Goal: Book appointment/travel/reservation

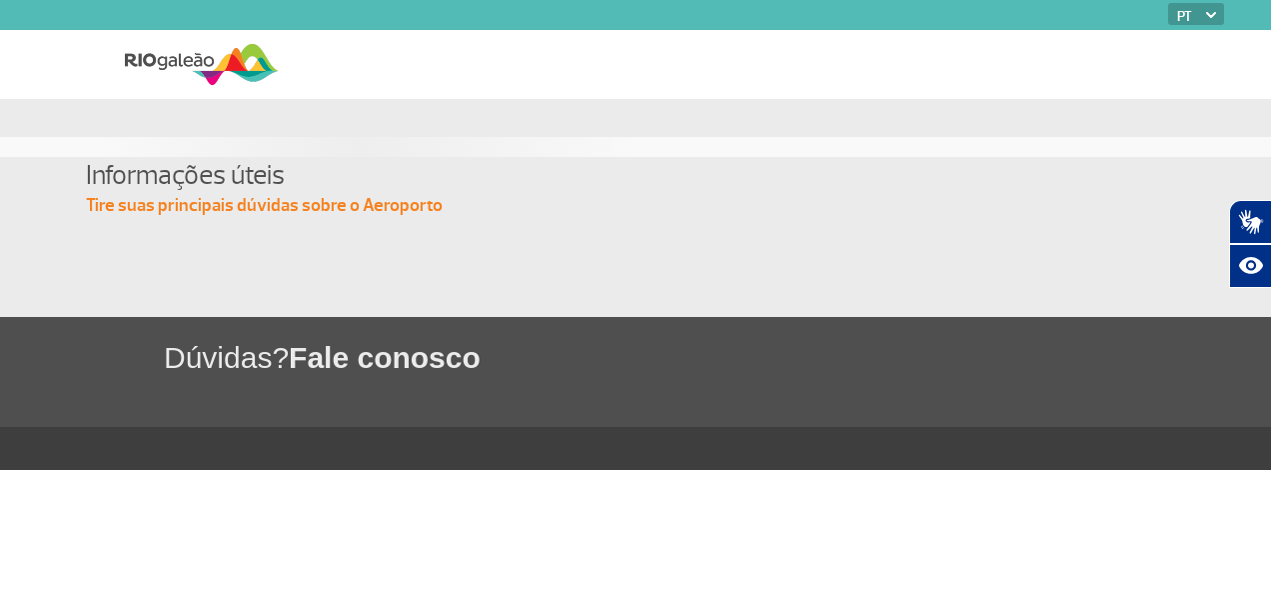
click at [220, 67] on img at bounding box center [202, 64] width 154 height 49
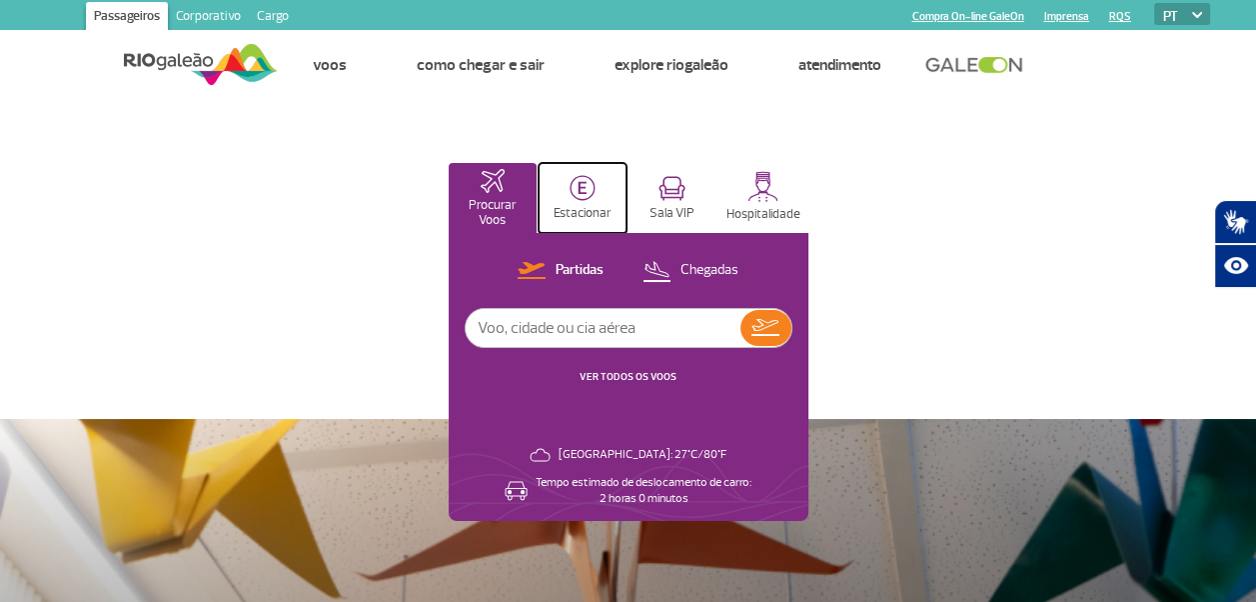
click at [576, 194] on img at bounding box center [583, 188] width 26 height 26
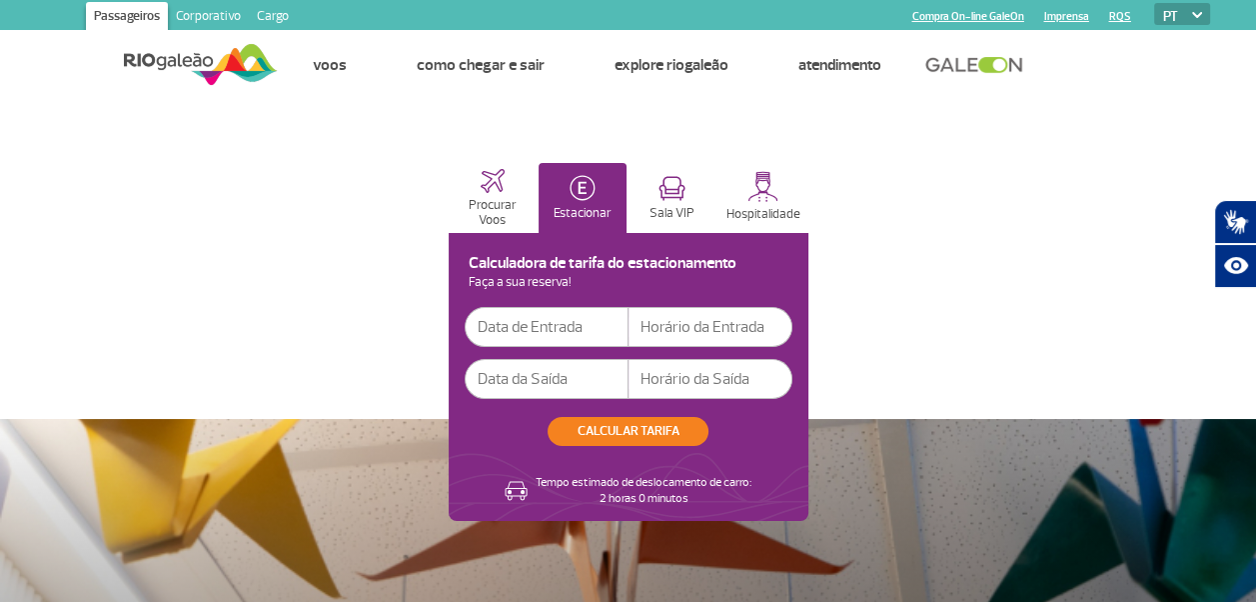
click at [500, 334] on input "text" at bounding box center [547, 327] width 164 height 40
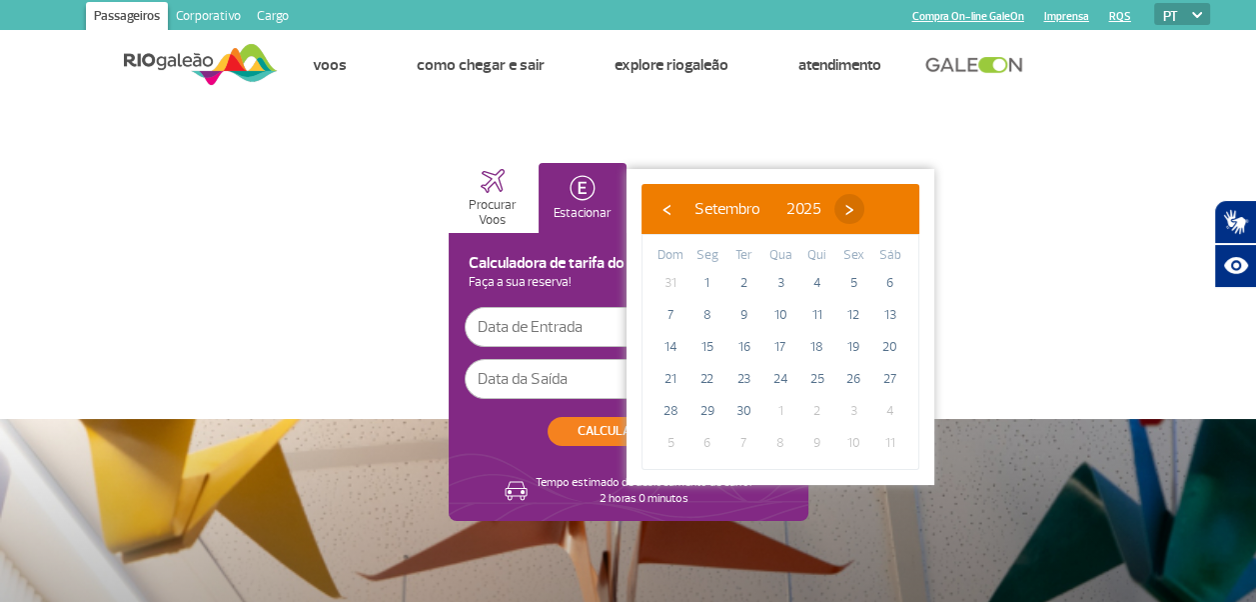
click at [865, 209] on span "›" at bounding box center [850, 209] width 30 height 30
click at [821, 375] on span "23" at bounding box center [818, 379] width 32 height 32
type input "[DATE]"
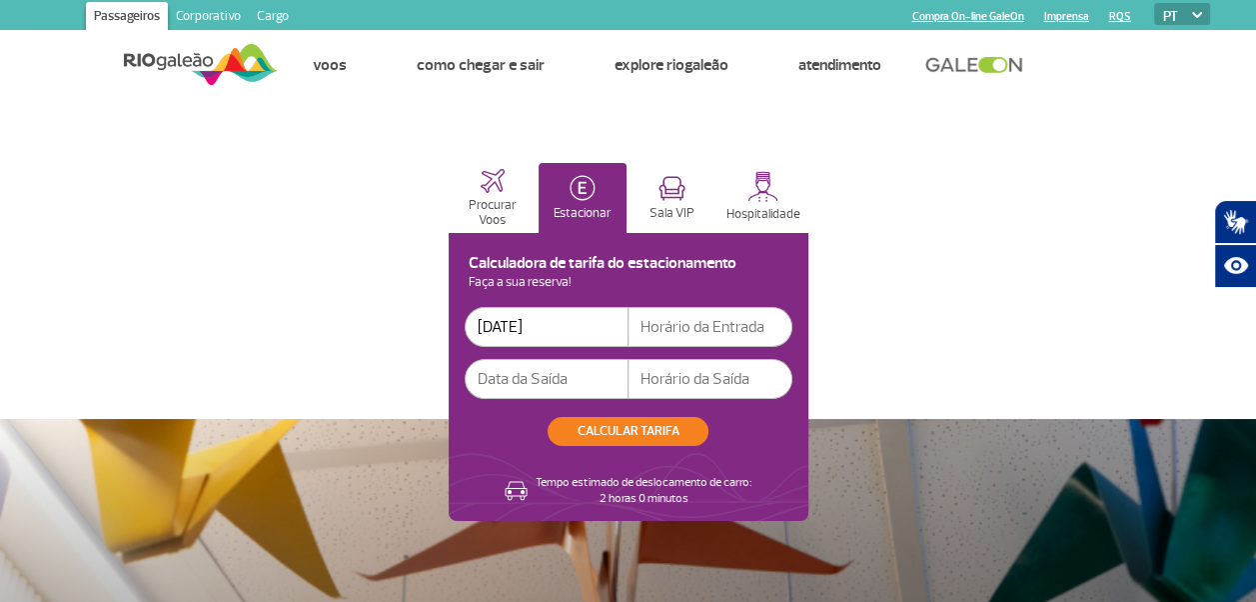
click at [671, 325] on input "text" at bounding box center [711, 327] width 164 height 40
type input "12:00"
click at [520, 373] on input "text" at bounding box center [547, 379] width 164 height 40
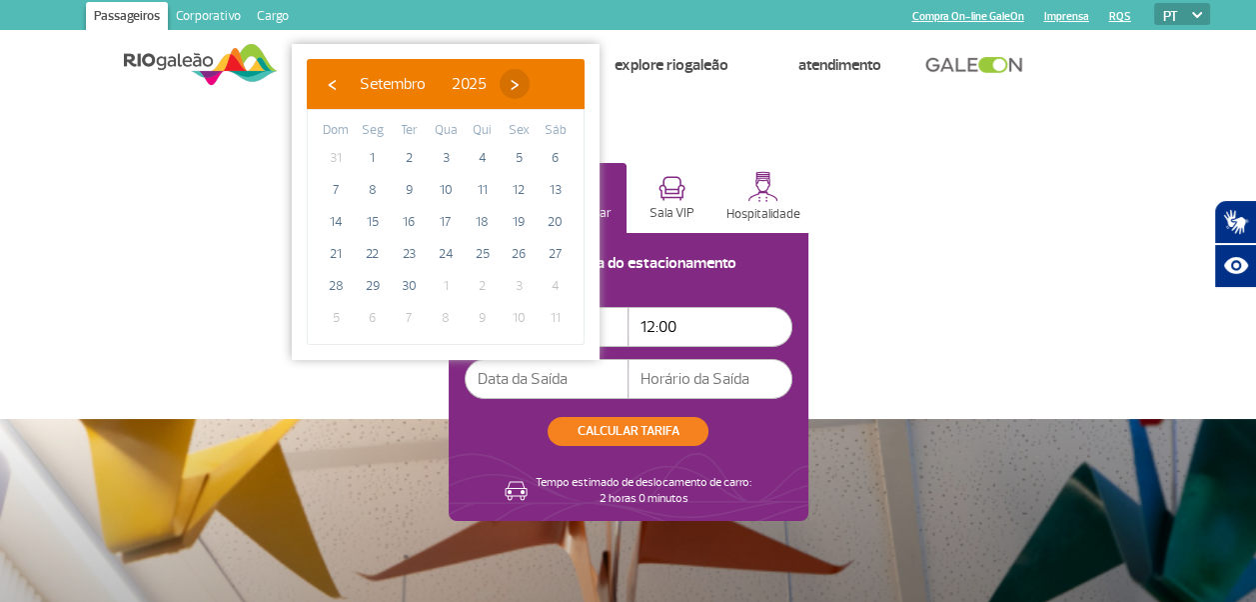
click at [530, 82] on span "›" at bounding box center [515, 84] width 30 height 30
click at [403, 281] on span "28" at bounding box center [409, 286] width 32 height 32
type input "28/10/2025"
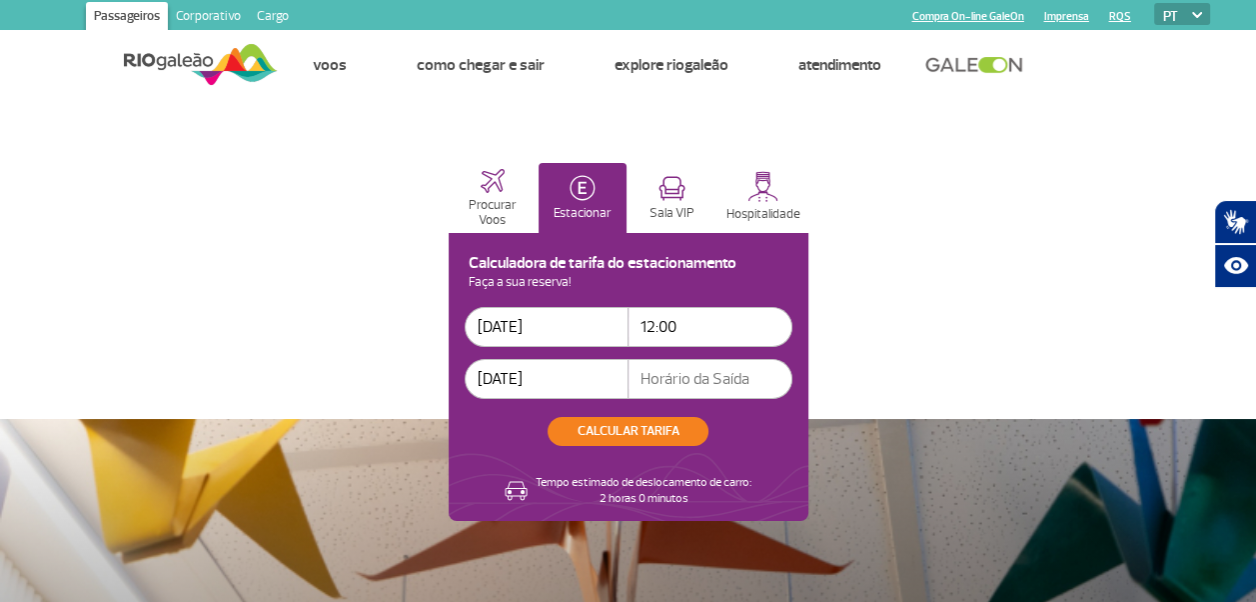
click at [672, 382] on input "text" at bounding box center [711, 379] width 164 height 40
type input "19:00"
click at [633, 423] on button "CALCULAR TARIFA" at bounding box center [628, 431] width 161 height 29
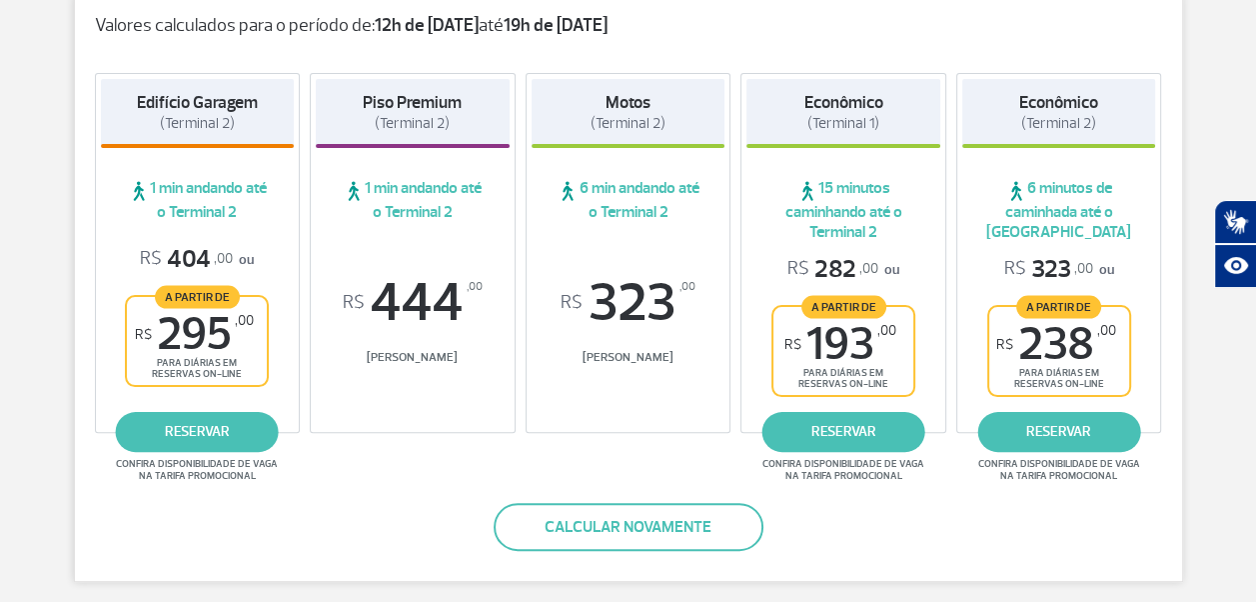
scroll to position [400, 0]
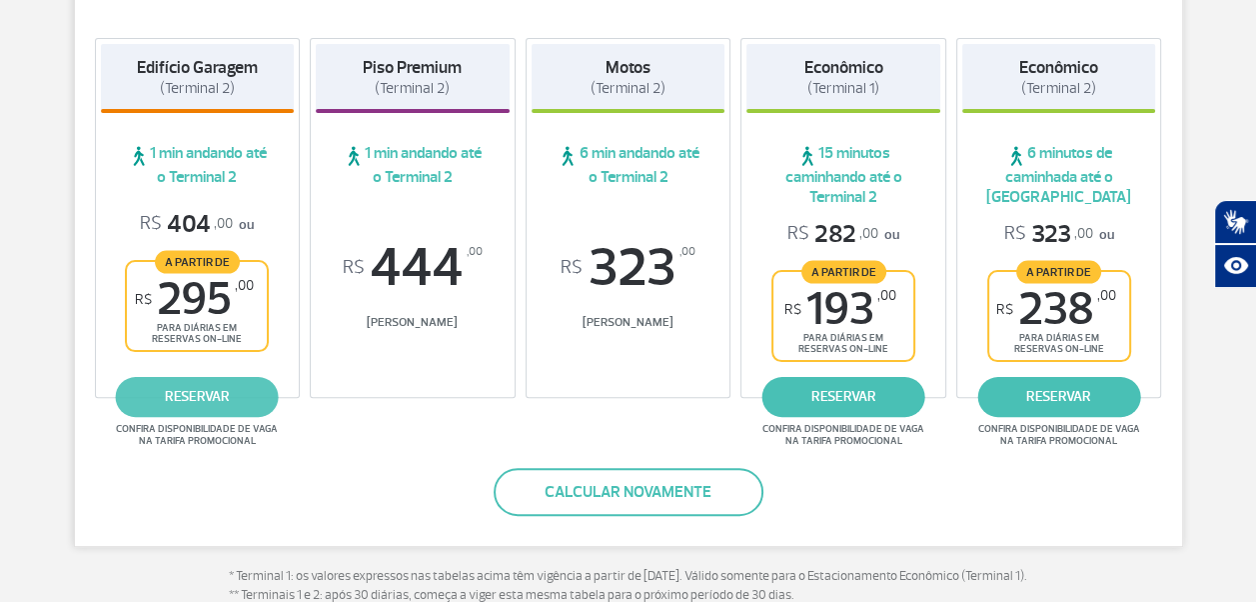
click at [192, 404] on link "reservar" at bounding box center [197, 397] width 163 height 40
